Goal: Transaction & Acquisition: Purchase product/service

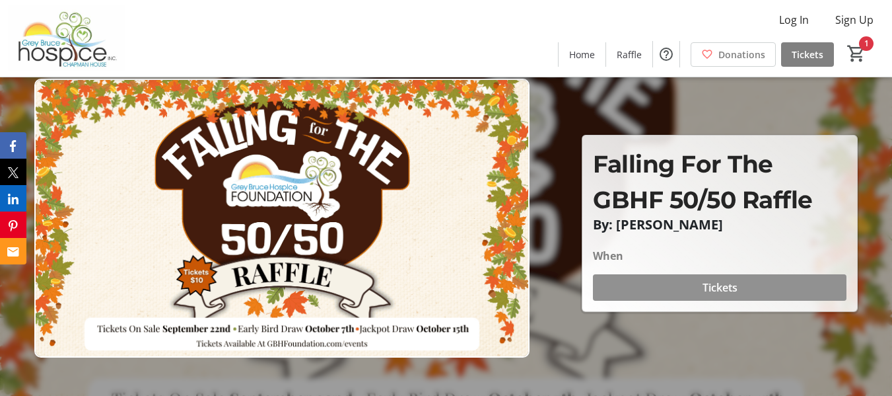
click at [727, 281] on span "Tickets" at bounding box center [720, 287] width 35 height 16
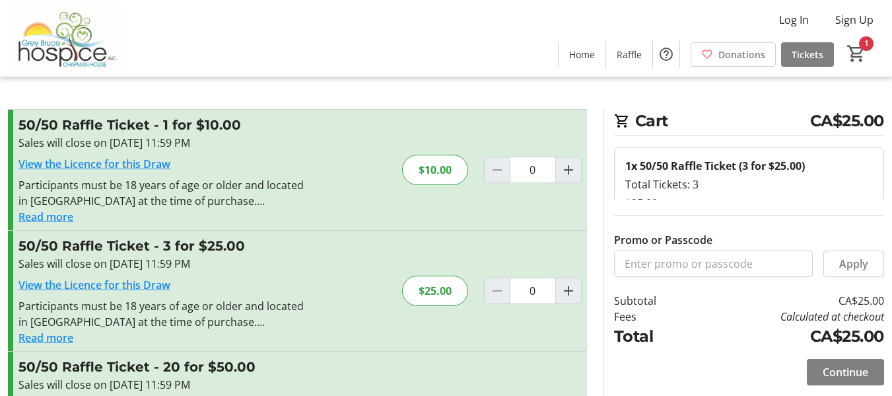
type input "1"
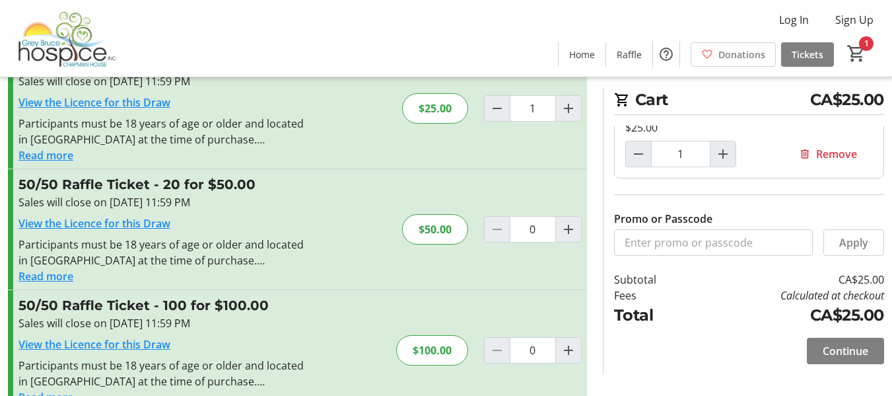
scroll to position [213, 0]
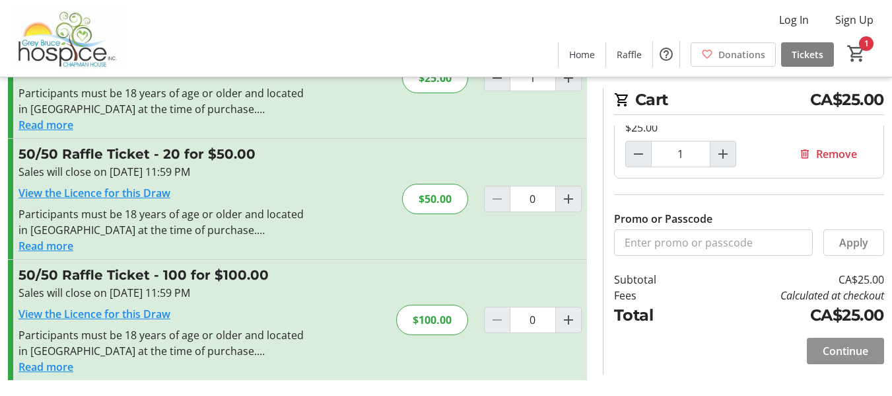
click at [848, 342] on span at bounding box center [845, 351] width 77 height 32
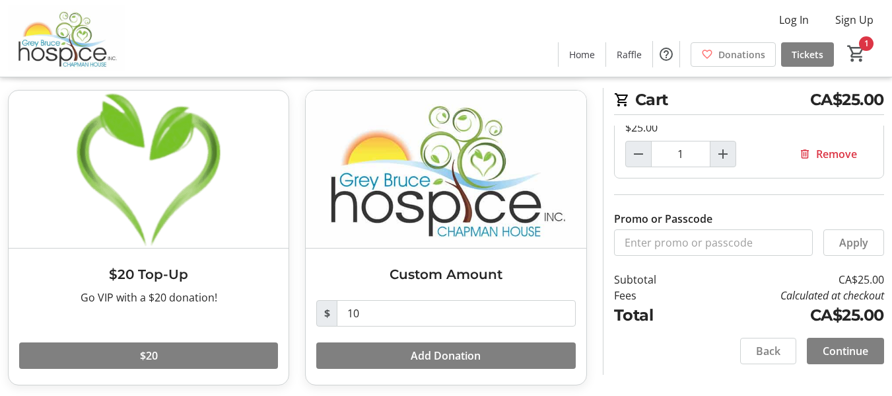
scroll to position [355, 0]
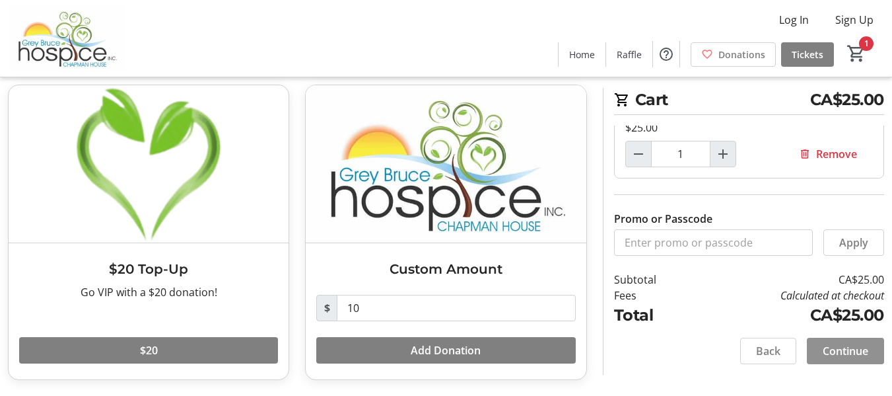
click at [854, 347] on span "Continue" at bounding box center [846, 351] width 46 height 16
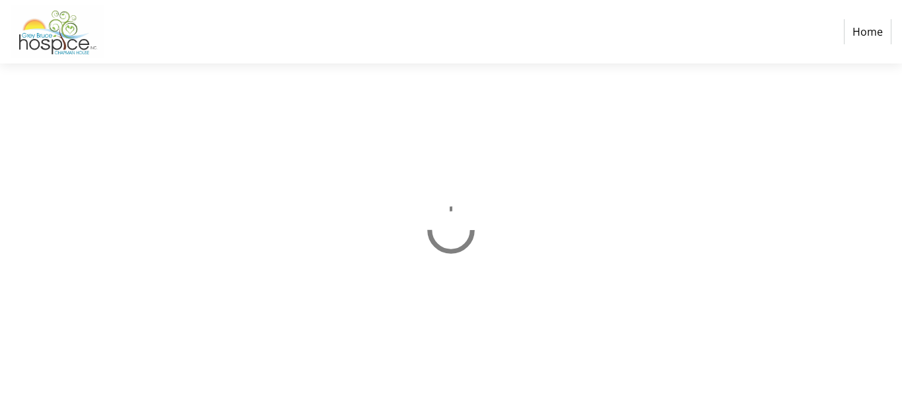
select select "CA"
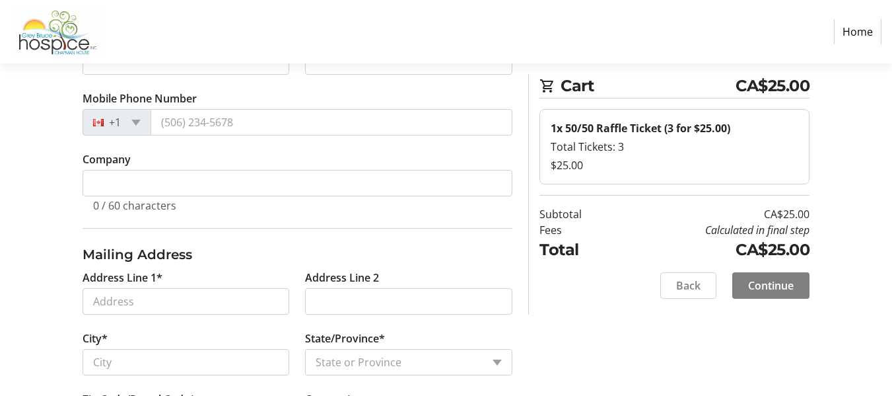
scroll to position [176, 0]
